Goal: Ask a question

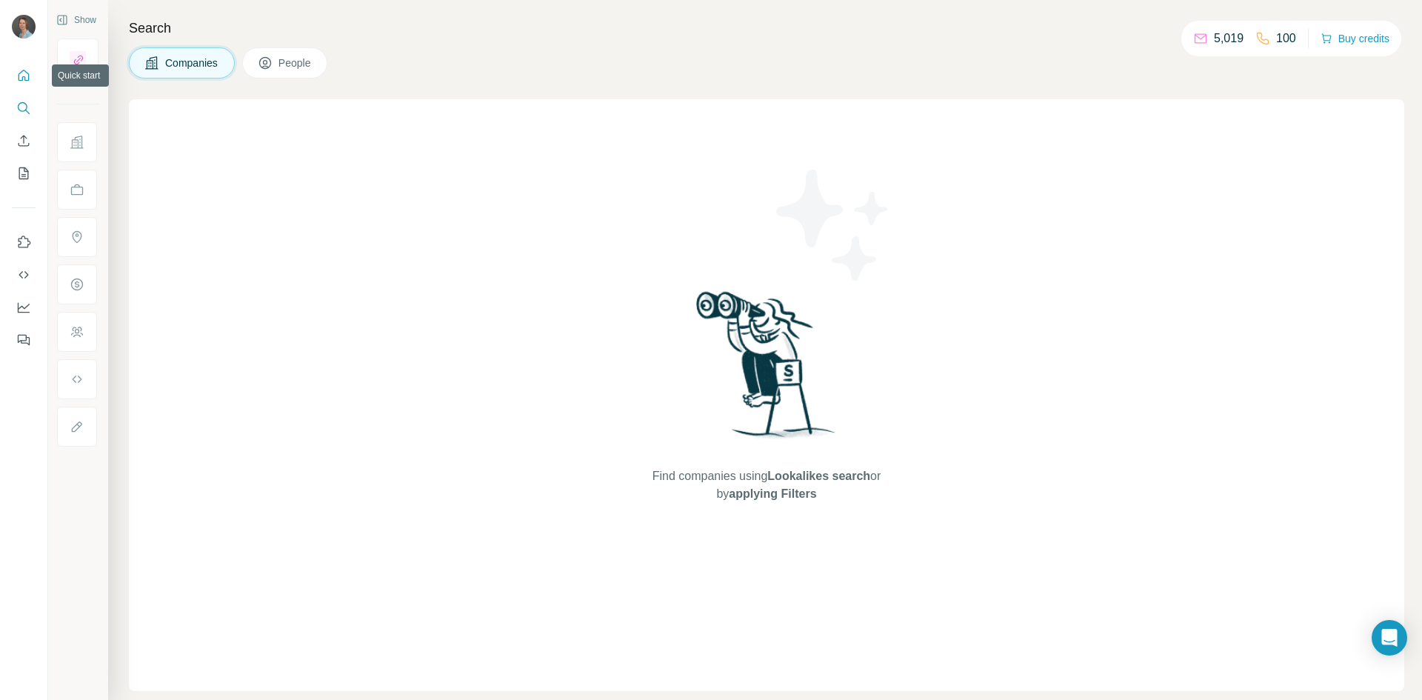
click at [25, 78] on icon "Quick start" at bounding box center [24, 75] width 11 height 11
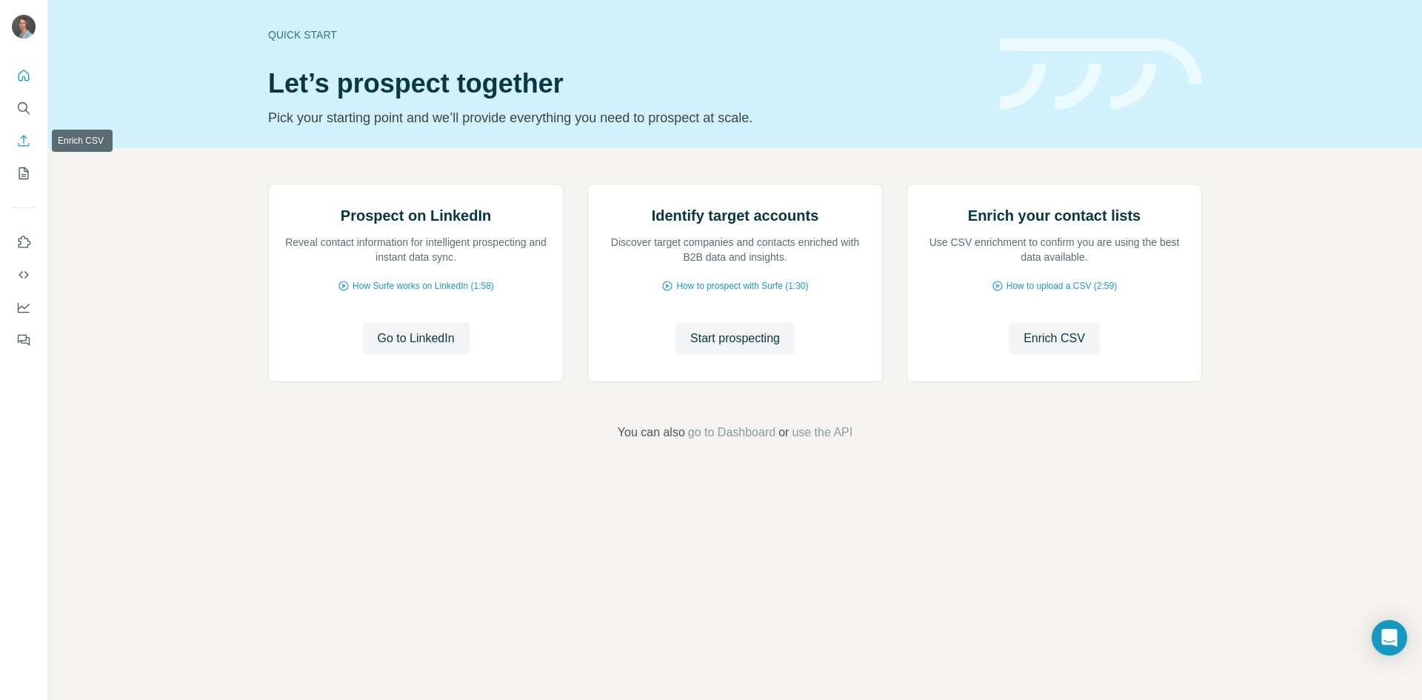
click at [21, 138] on icon "Enrich CSV" at bounding box center [24, 140] width 11 height 11
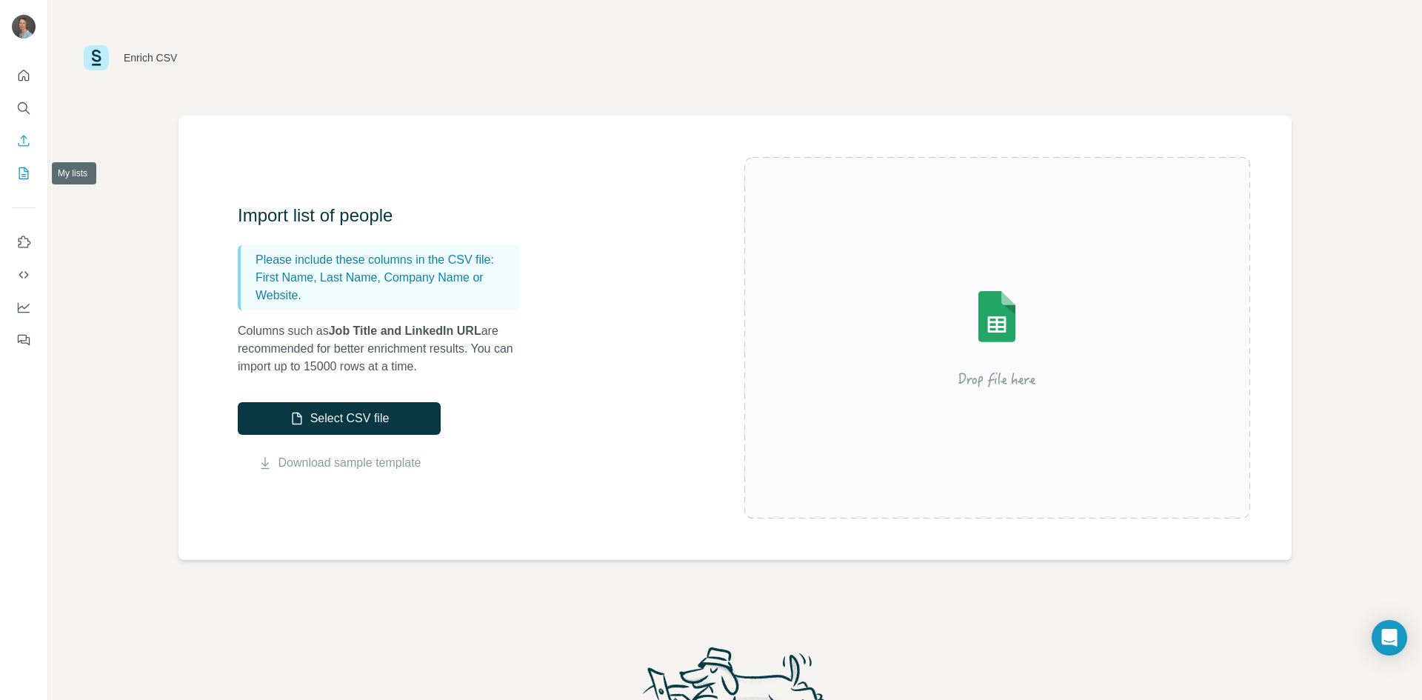
click at [29, 174] on icon "My lists" at bounding box center [23, 173] width 15 height 15
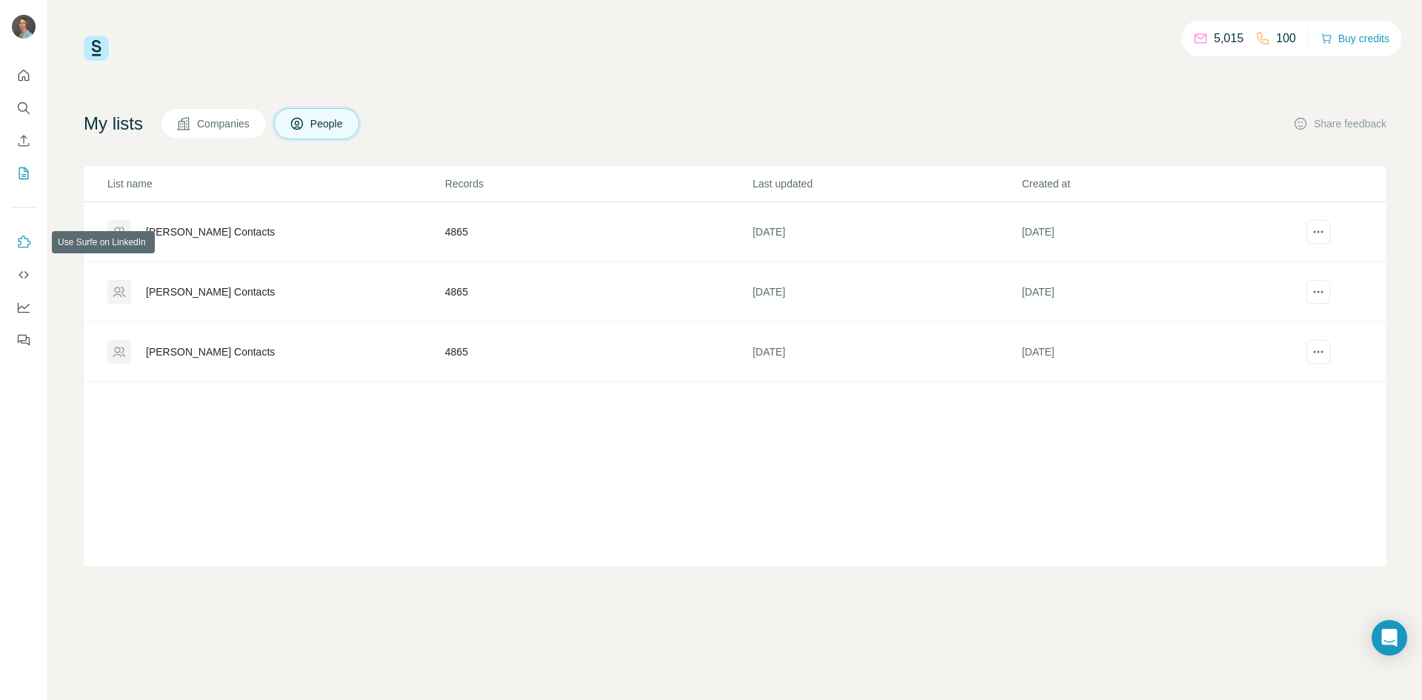
click at [26, 235] on button "Use Surfe on LinkedIn" at bounding box center [24, 242] width 24 height 27
click at [24, 304] on icon "Dashboard" at bounding box center [23, 307] width 15 height 15
click at [1391, 640] on icon "Open Intercom Messenger" at bounding box center [1388, 637] width 19 height 19
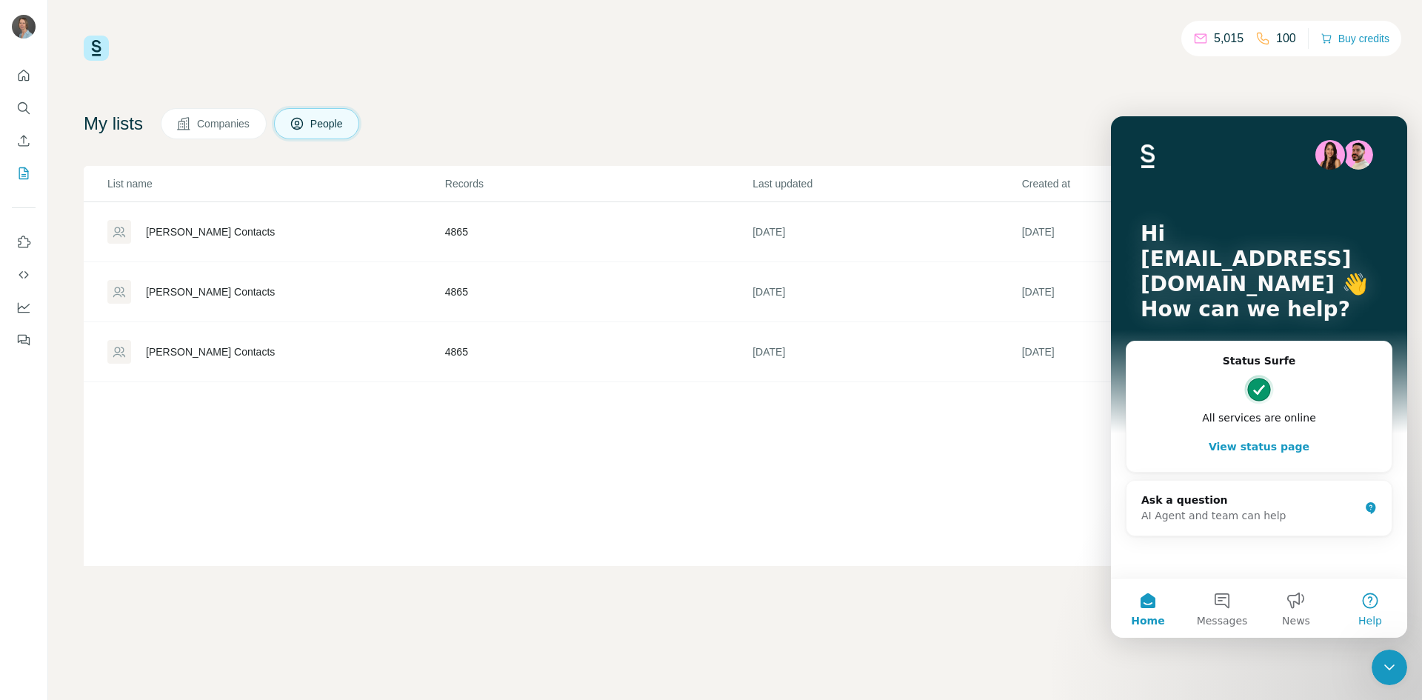
click at [1369, 598] on button "Help" at bounding box center [1370, 607] width 74 height 59
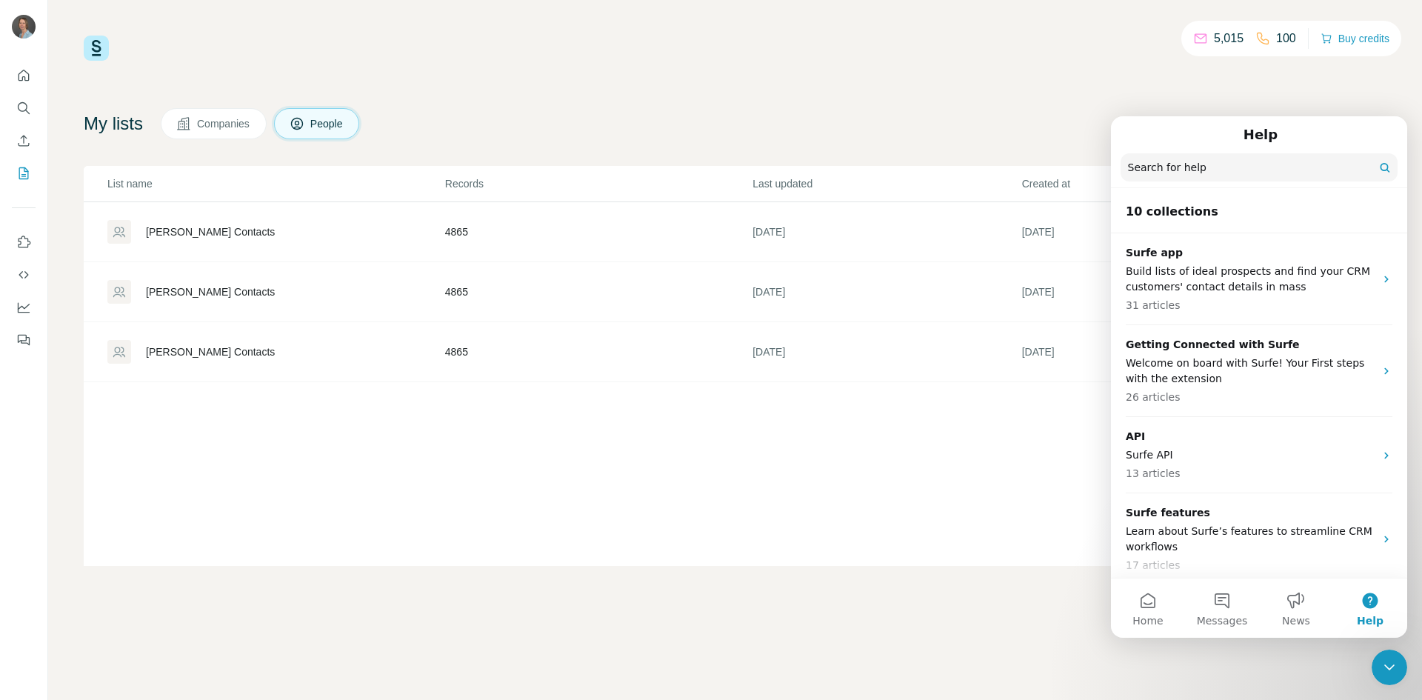
click at [1165, 172] on input "Search for help" at bounding box center [1258, 167] width 277 height 28
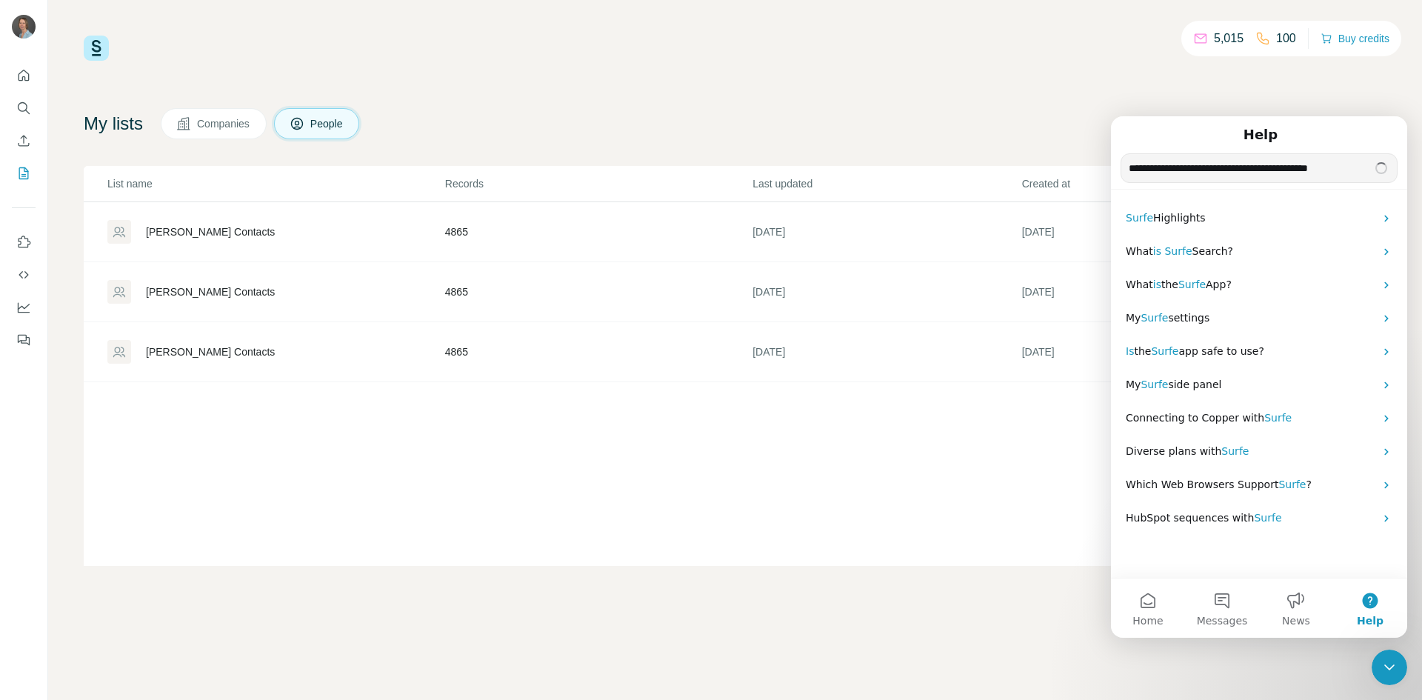
type input "**********"
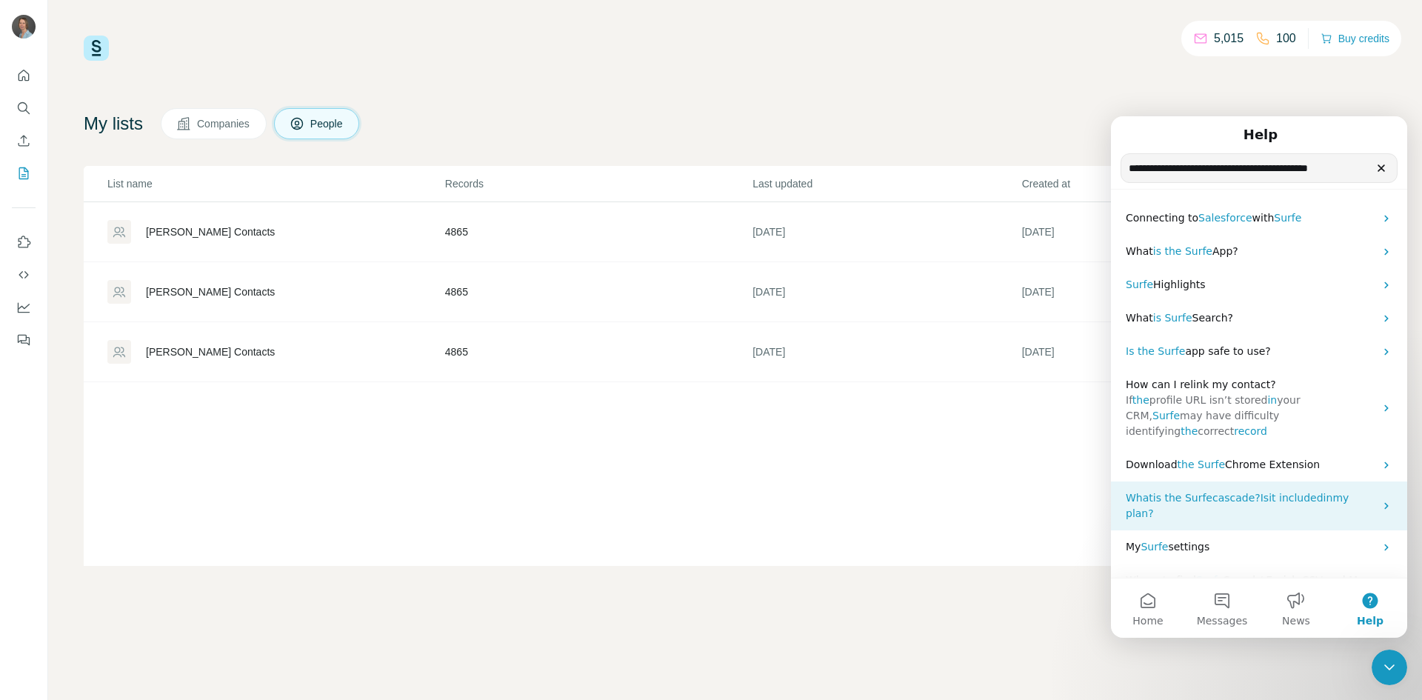
scroll to position [4, 0]
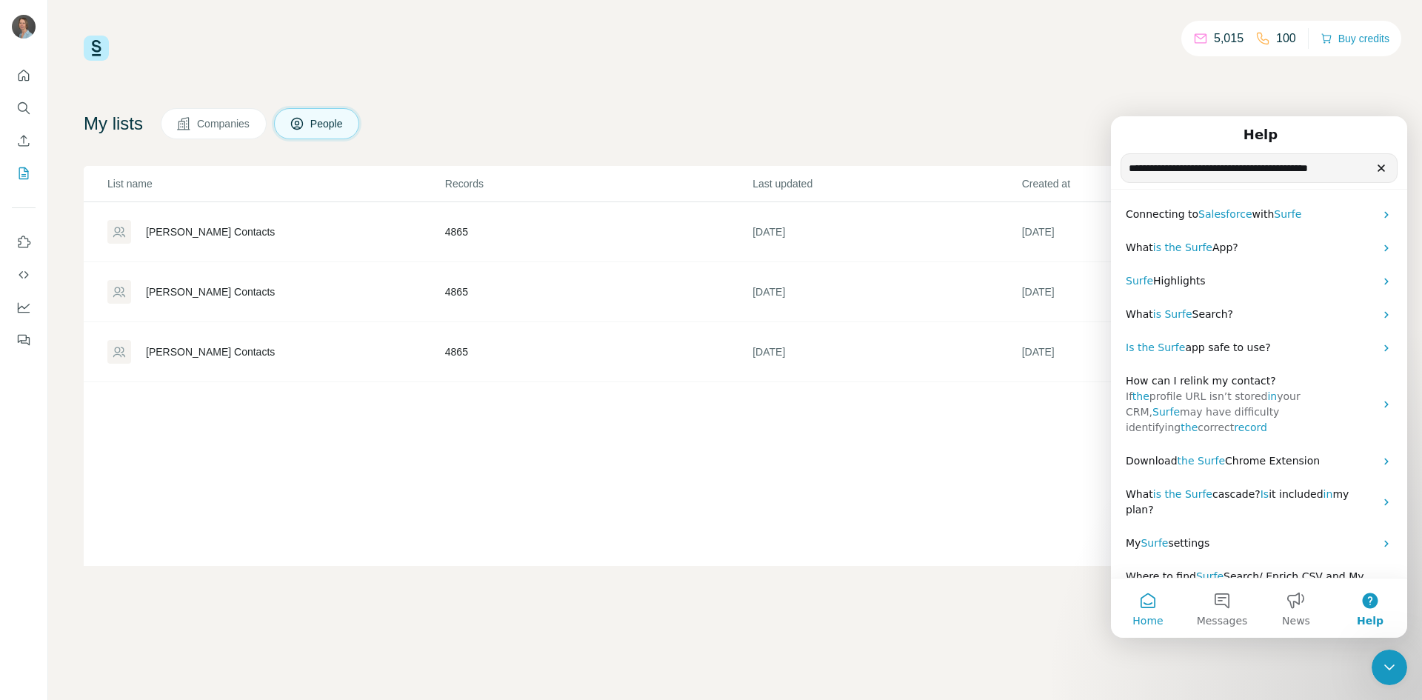
click at [1154, 611] on button "Home" at bounding box center [1148, 607] width 74 height 59
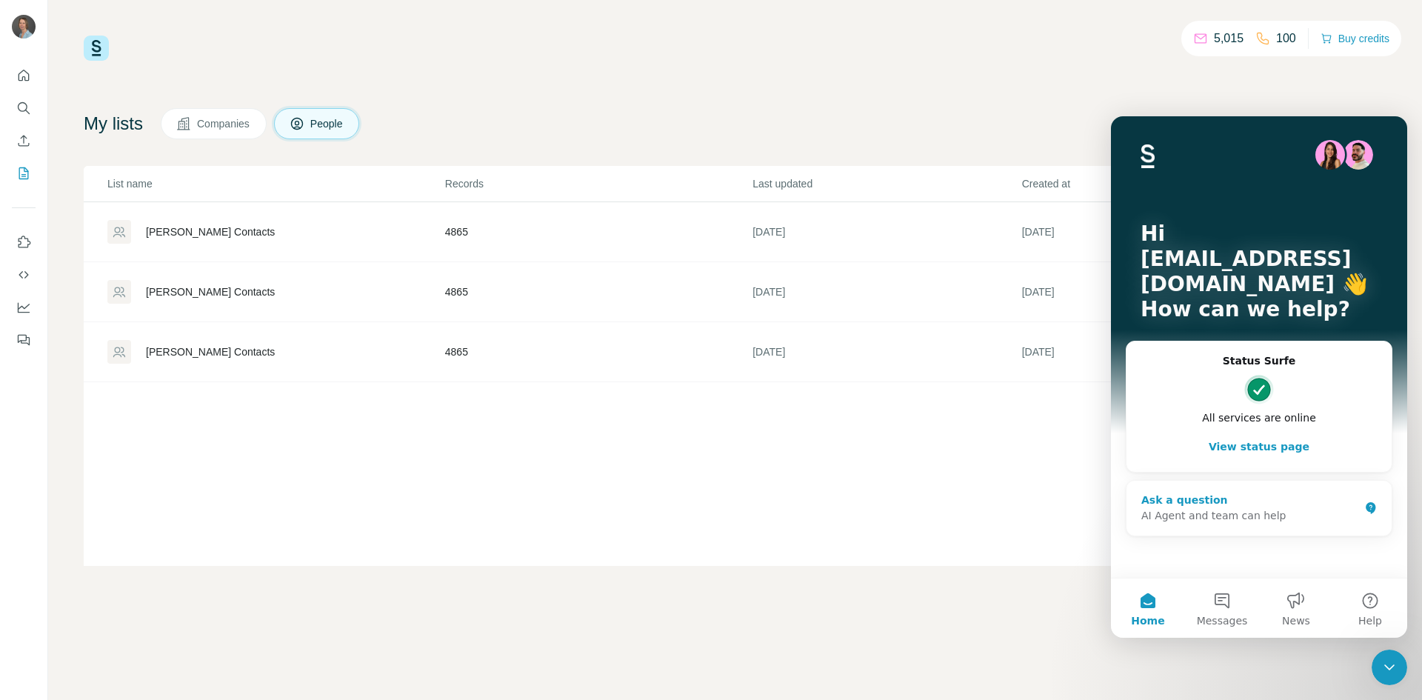
click at [1228, 522] on div "AI Agent and team can help" at bounding box center [1250, 516] width 218 height 16
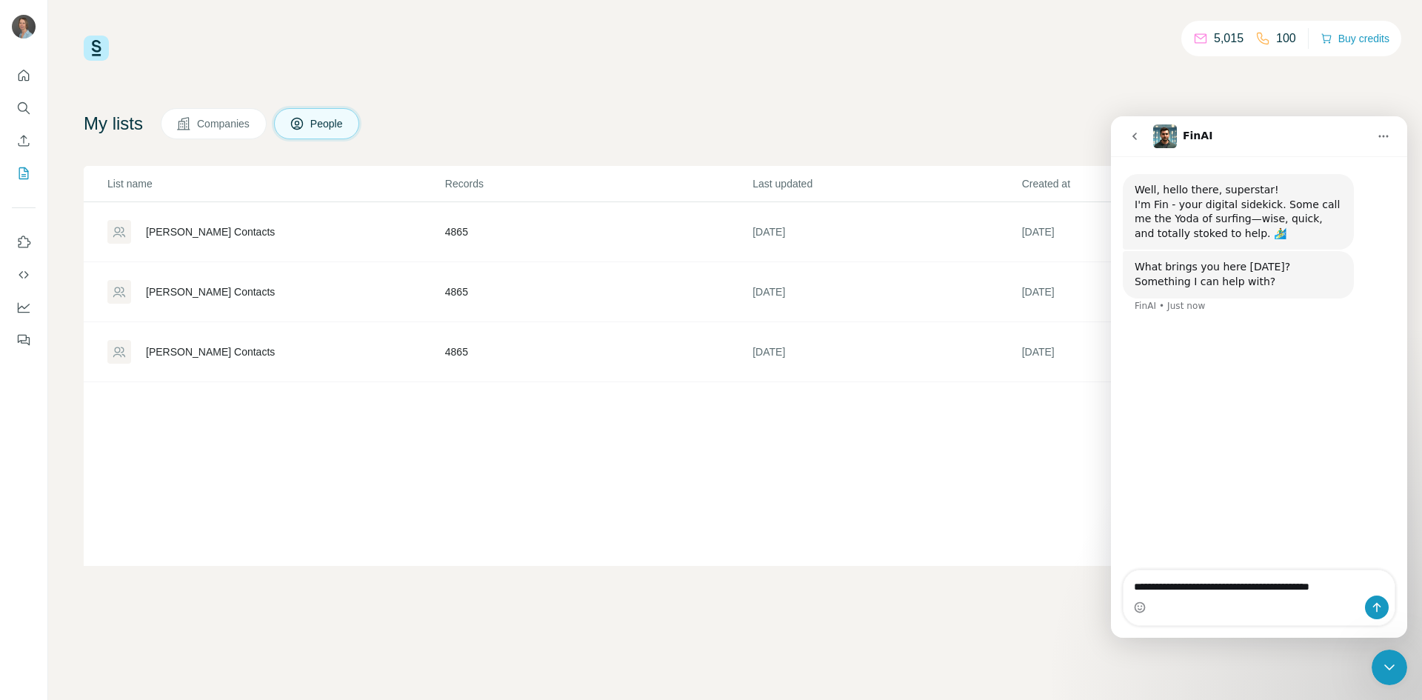
type textarea "**********"
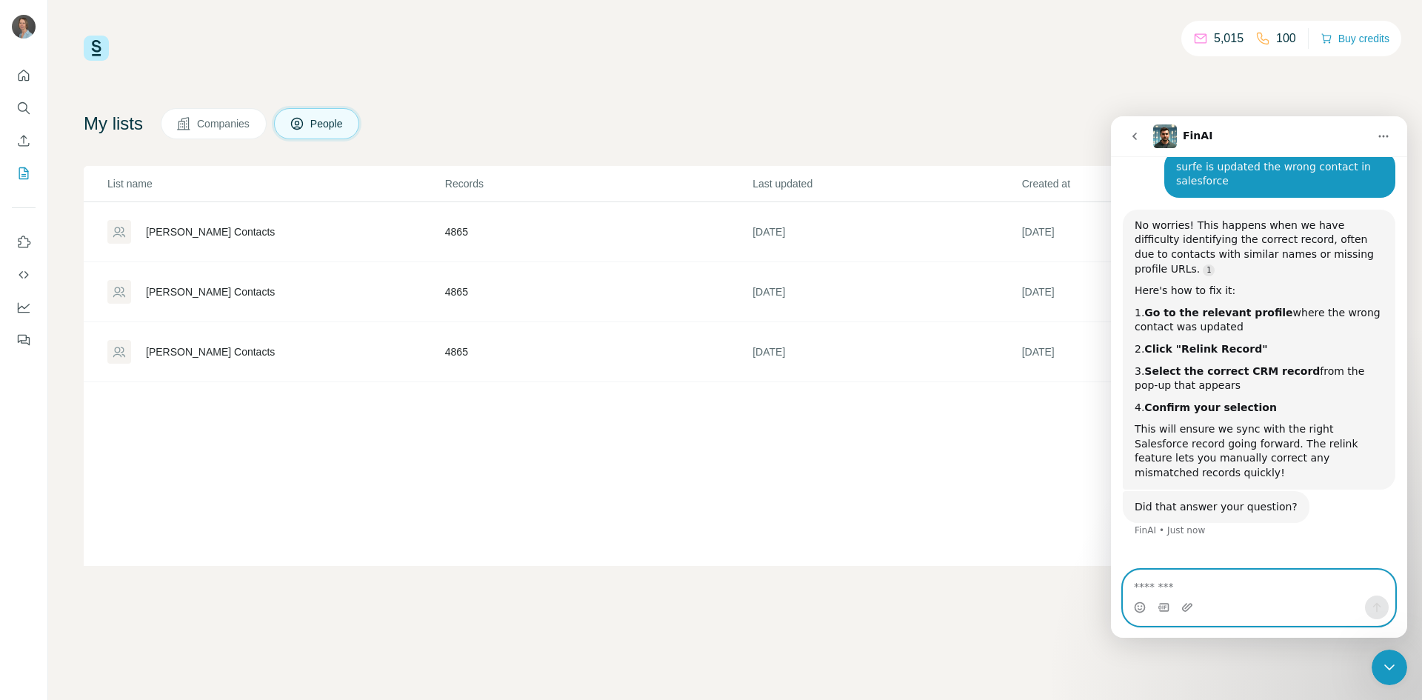
scroll to position [158, 0]
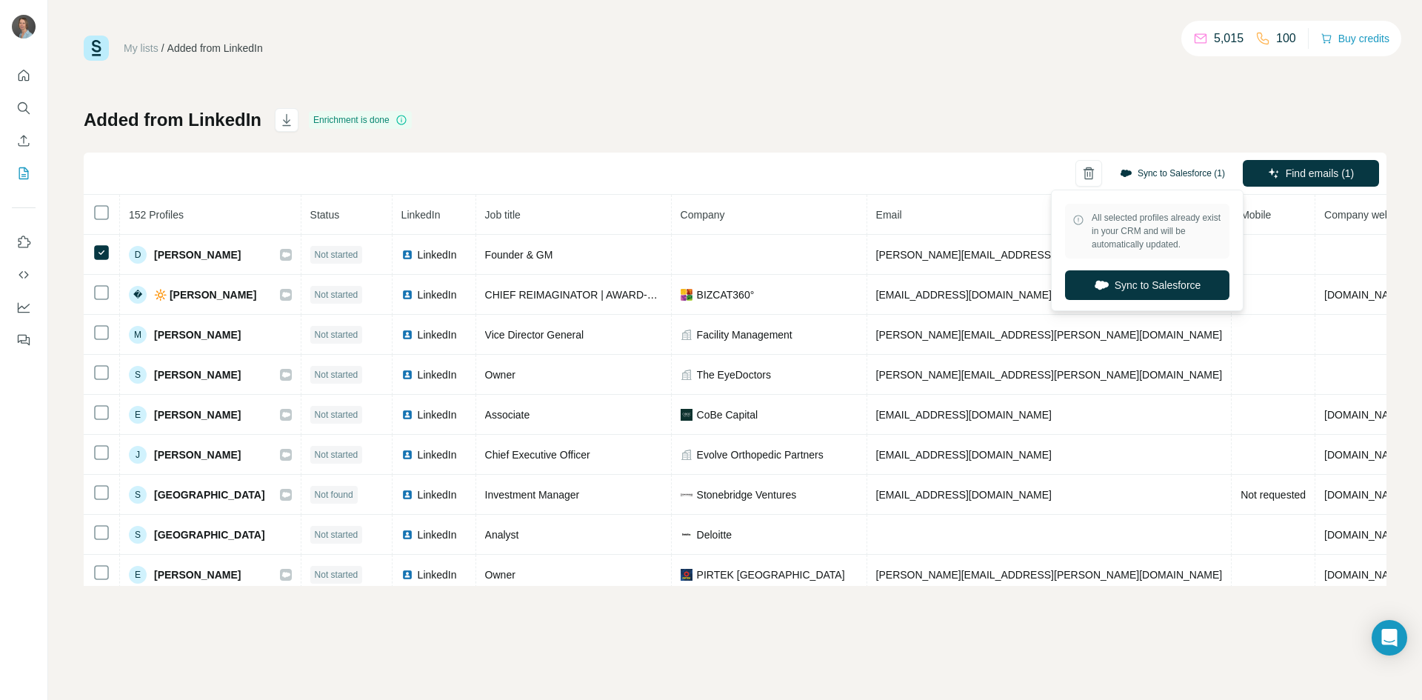
click at [1176, 171] on button "Sync to Salesforce (1)" at bounding box center [1172, 173] width 126 height 22
click at [1150, 288] on button "Sync to Salesforce" at bounding box center [1147, 285] width 164 height 30
